Goal: Task Accomplishment & Management: Manage account settings

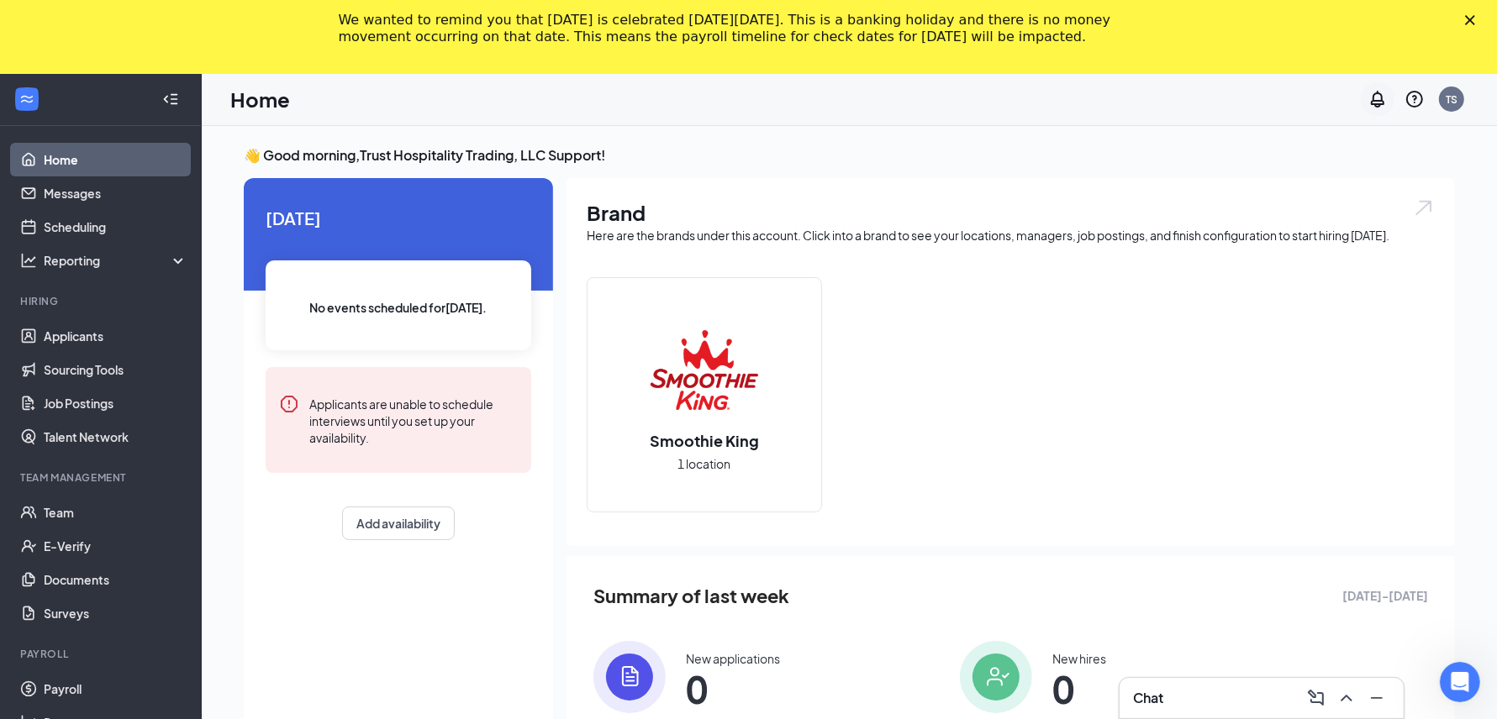
click at [1372, 101] on icon "Notifications" at bounding box center [1377, 99] width 13 height 17
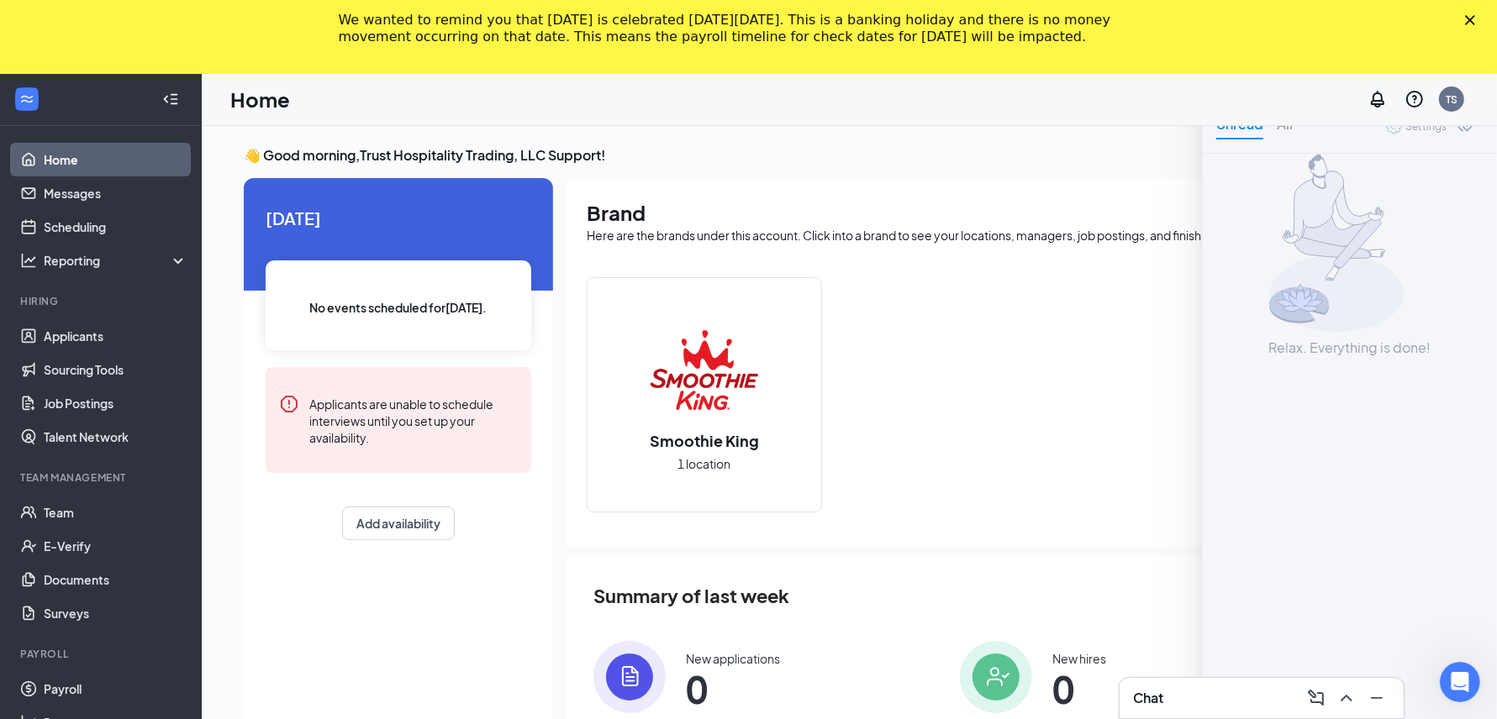
click at [979, 256] on div "Brand Here are the brands under this account. Click into a brand to see your lo…" at bounding box center [1010, 362] width 888 height 368
click at [1419, 130] on div "Settings" at bounding box center [1425, 126] width 41 height 17
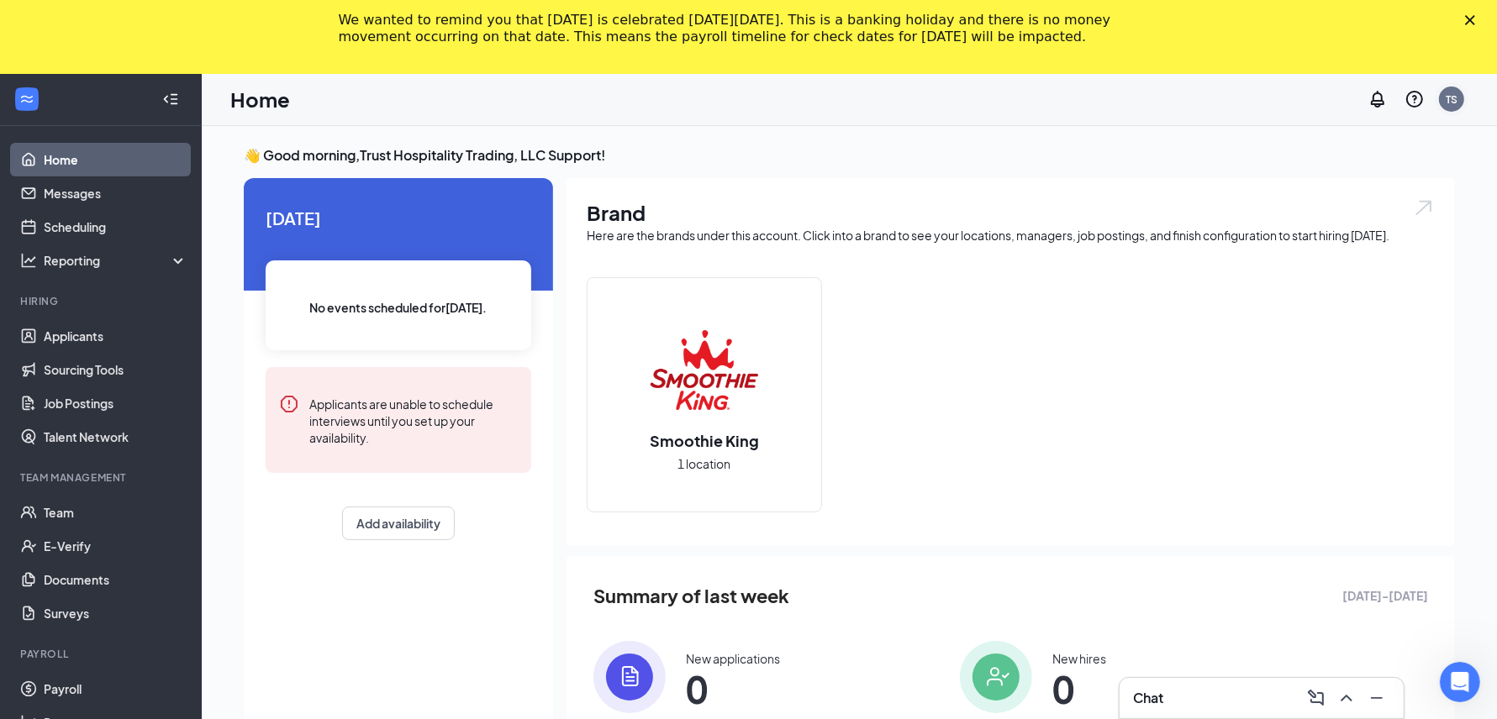
click at [1459, 97] on div "TS" at bounding box center [1451, 99] width 25 height 25
click at [1356, 219] on link "Account settings" at bounding box center [1368, 222] width 182 height 17
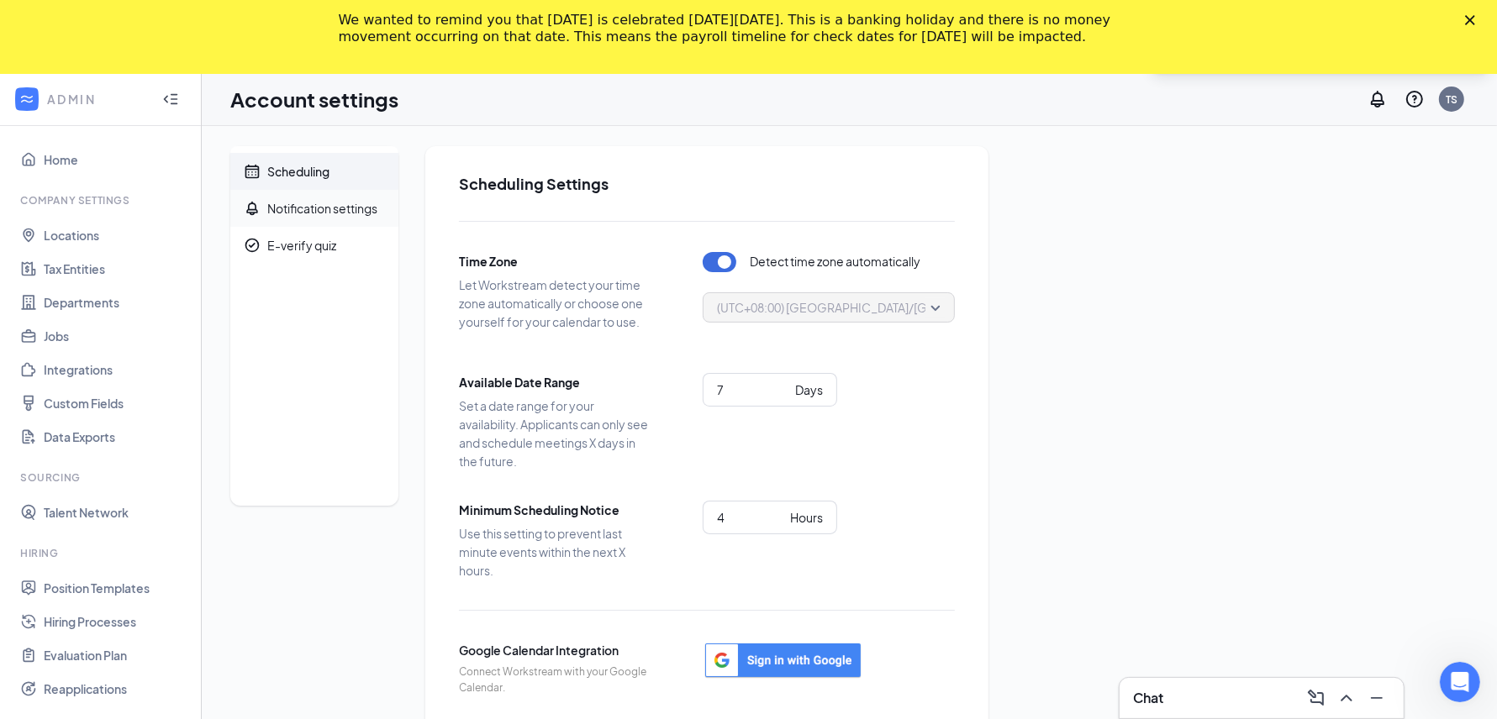
click at [288, 209] on div "Notification settings" at bounding box center [322, 208] width 110 height 17
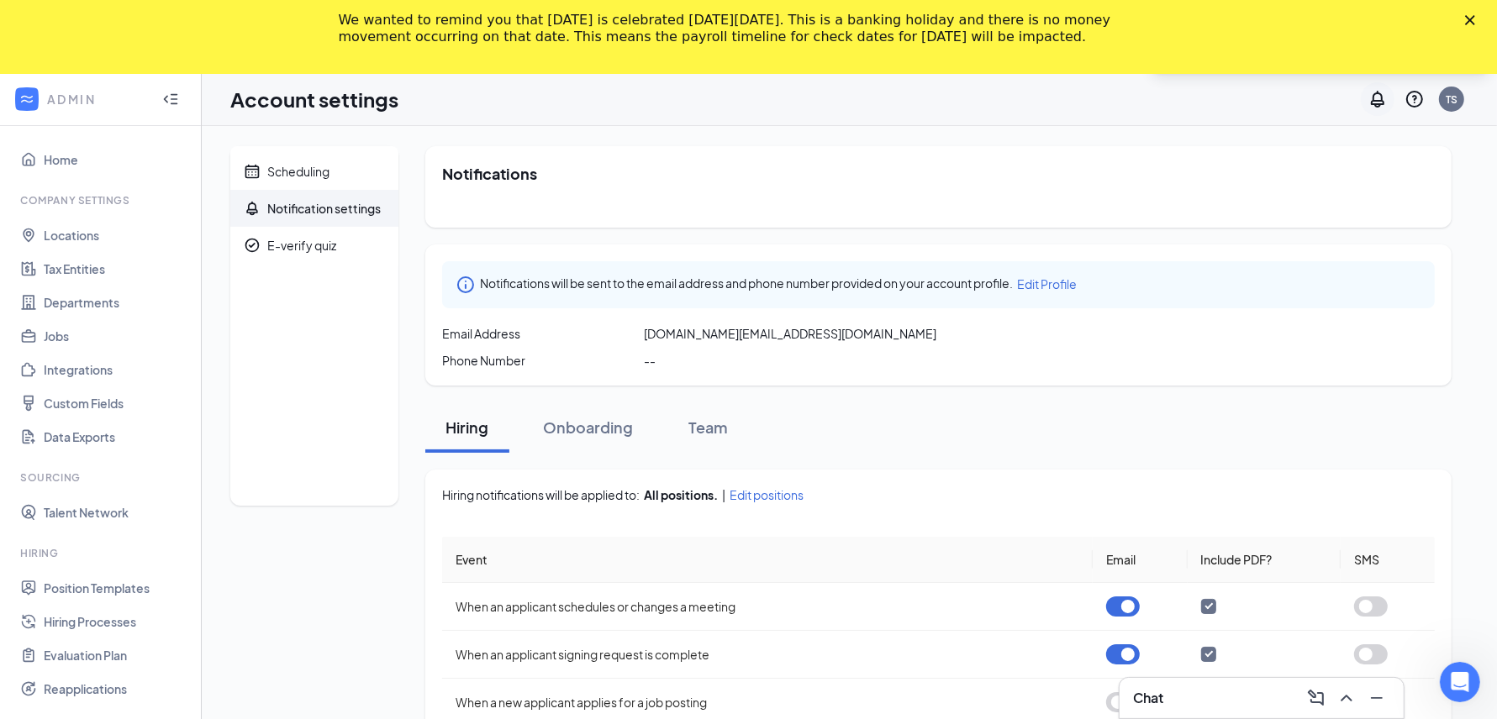
click at [1372, 102] on icon "Notifications" at bounding box center [1377, 99] width 13 height 17
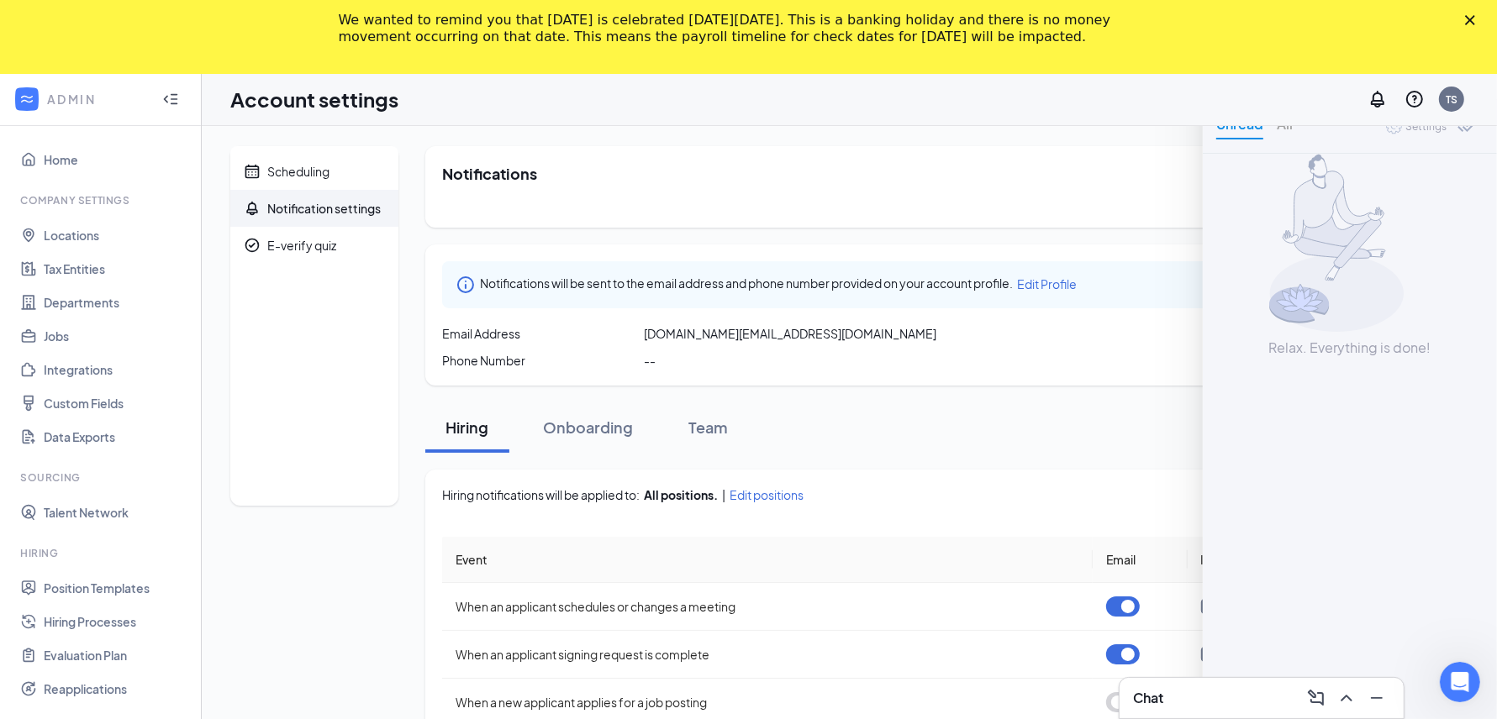
click at [1475, 18] on polygon "Close" at bounding box center [1470, 20] width 10 height 10
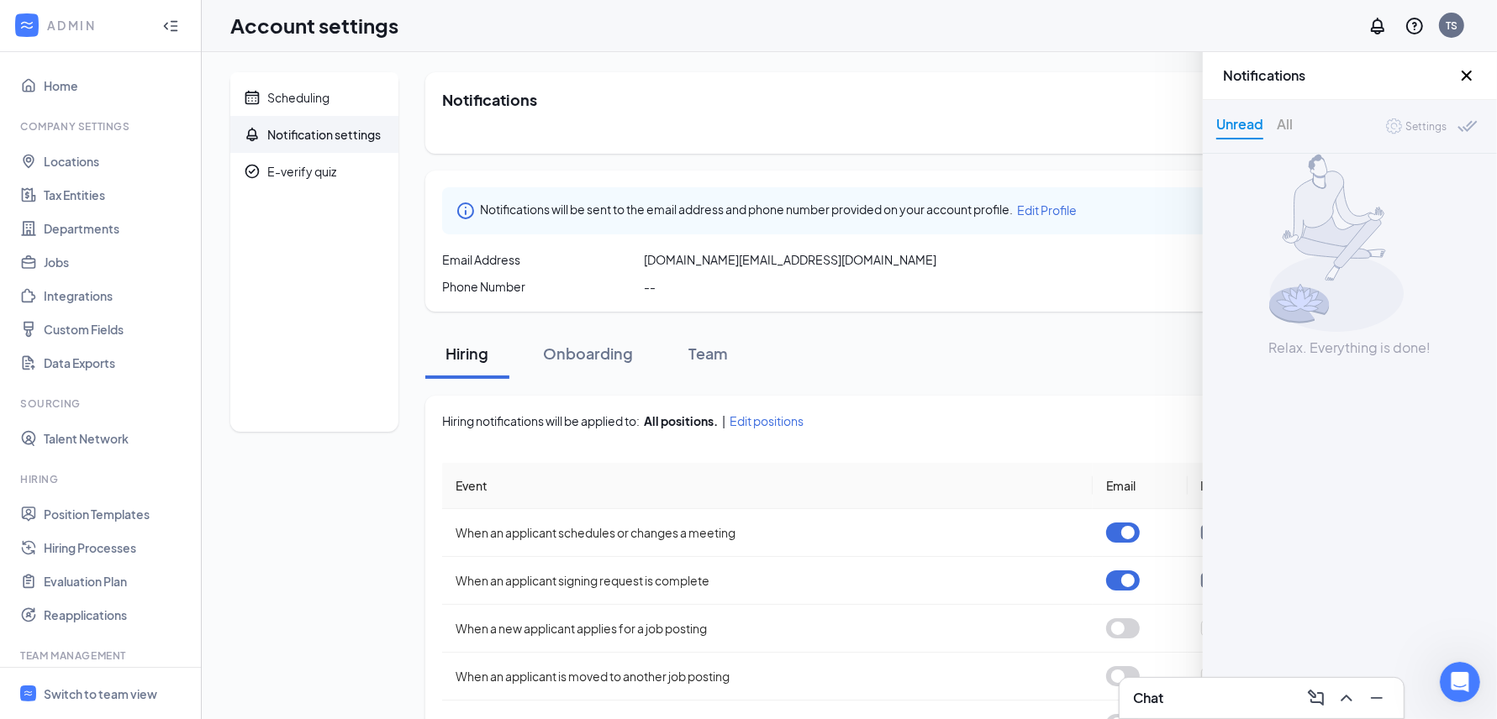
click at [1429, 126] on div "Settings" at bounding box center [1425, 126] width 41 height 17
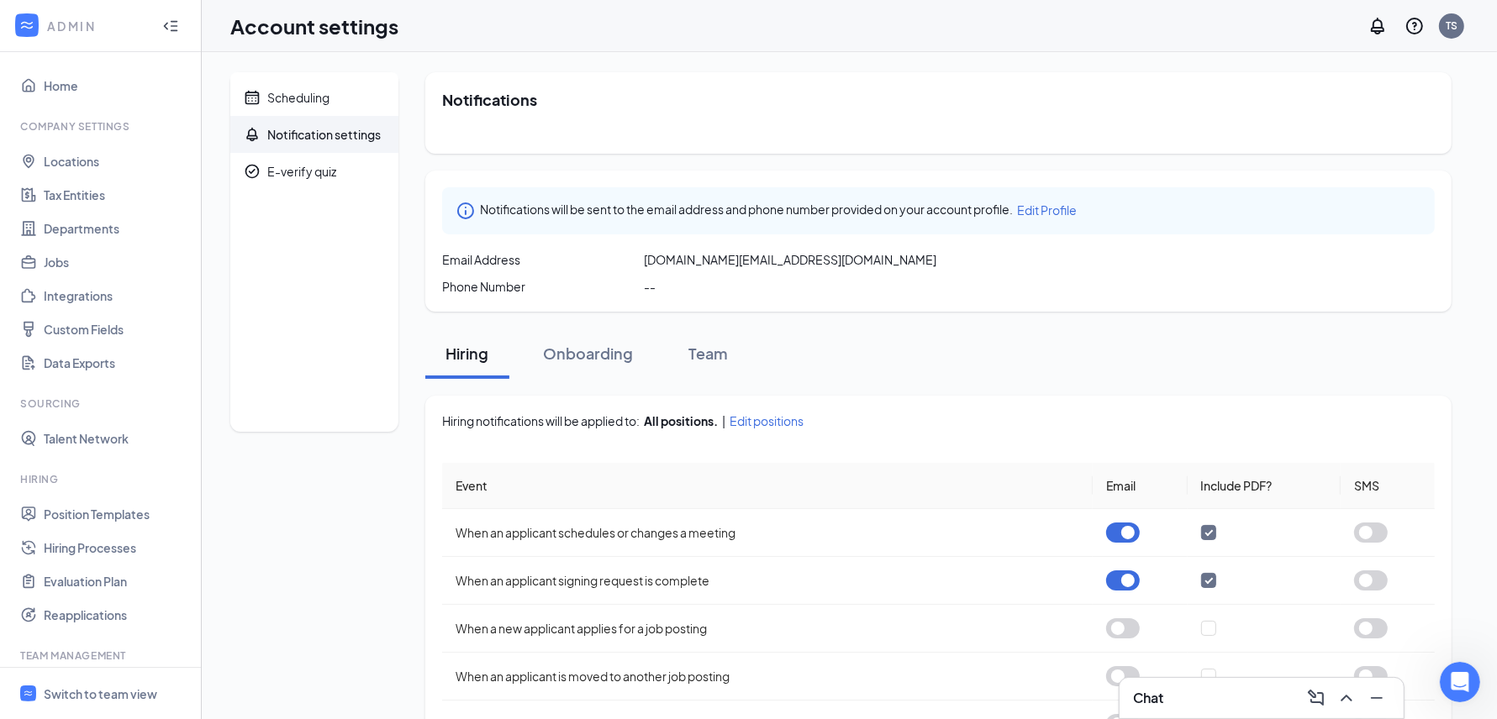
scroll to position [179, 0]
